Goal: Transaction & Acquisition: Purchase product/service

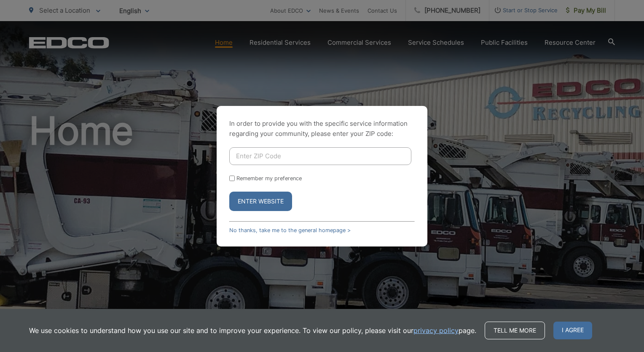
click at [297, 159] on input "Enter ZIP Code" at bounding box center [320, 156] width 182 height 18
type input "92064"
click at [258, 201] on button "Enter Website" at bounding box center [260, 200] width 63 height 19
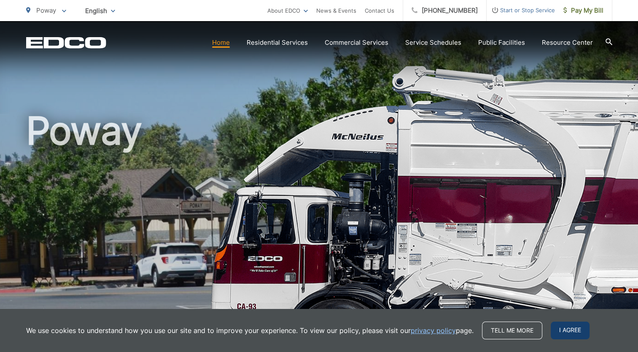
click at [578, 330] on span "I agree" at bounding box center [570, 330] width 39 height 18
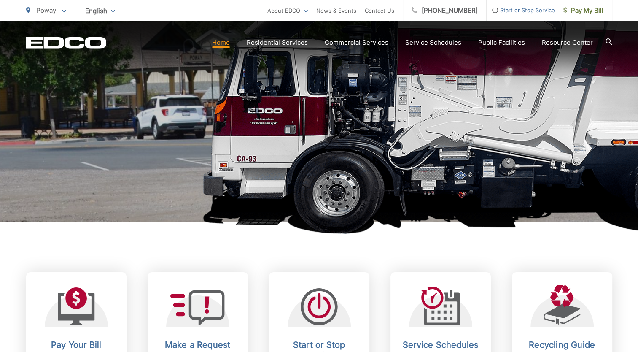
scroll to position [169, 0]
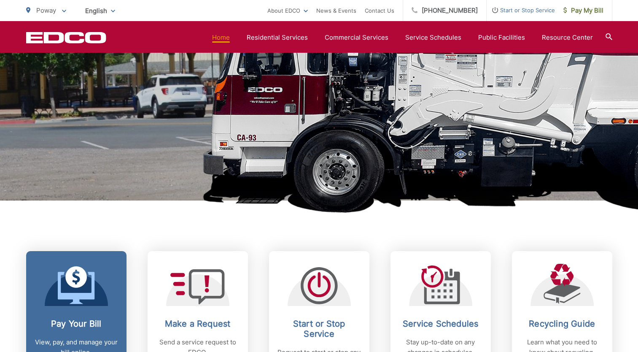
click at [58, 298] on icon at bounding box center [76, 288] width 37 height 32
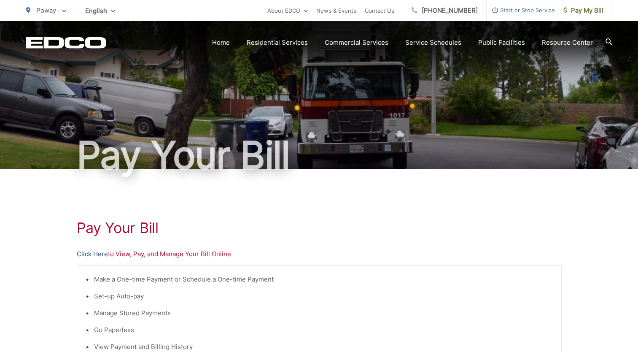
click at [97, 255] on link "Click Here" at bounding box center [92, 254] width 31 height 10
